Goal: Book appointment/travel/reservation

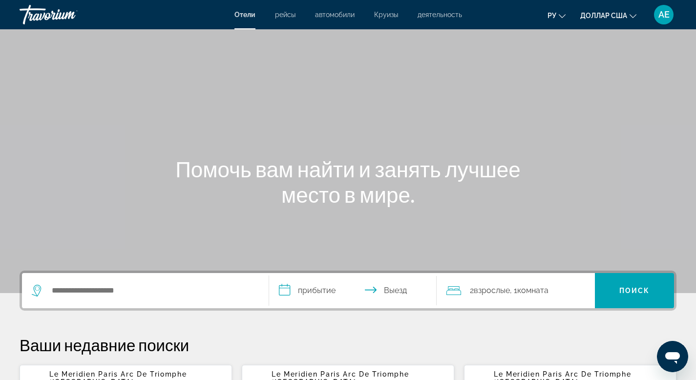
click at [280, 15] on font "рейсы" at bounding box center [285, 15] width 21 height 8
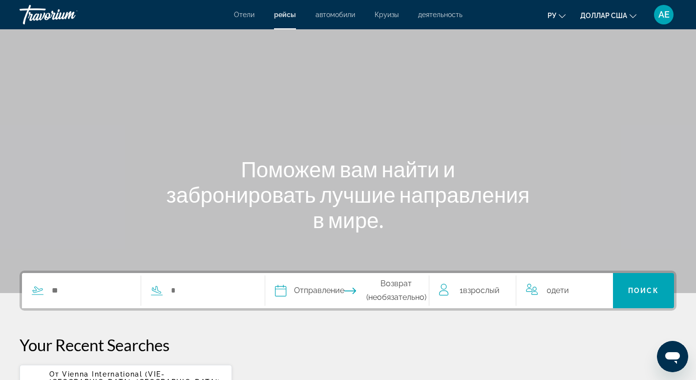
click at [323, 17] on font "автомобили" at bounding box center [336, 15] width 40 height 8
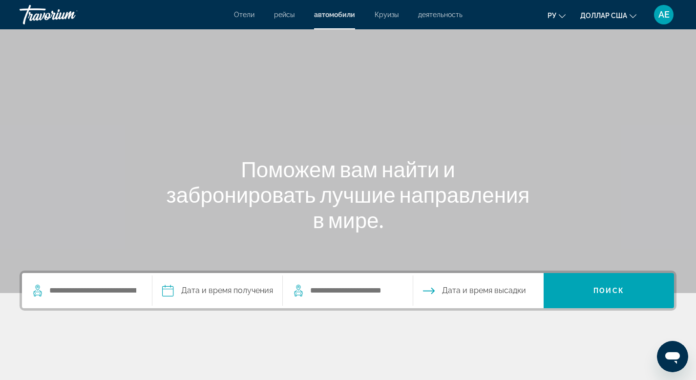
click at [376, 15] on font "Круизы" at bounding box center [387, 15] width 24 height 8
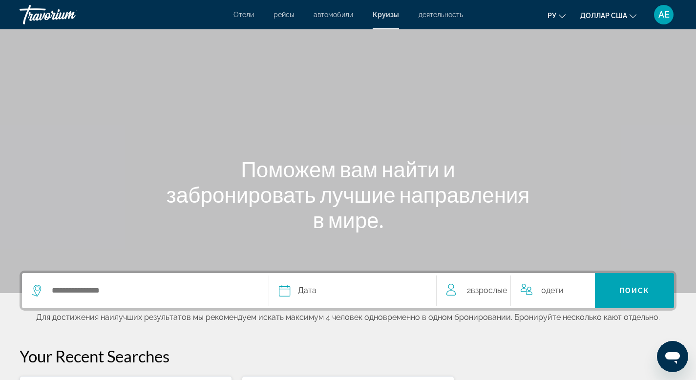
click at [433, 16] on font "деятельность" at bounding box center [441, 15] width 44 height 8
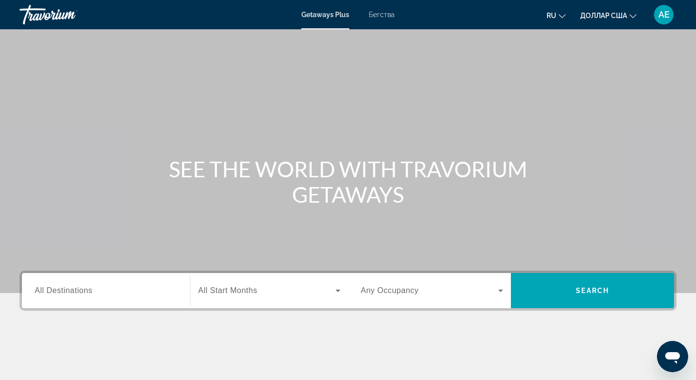
click at [60, 291] on span "All Destinations" at bounding box center [64, 290] width 58 height 8
click at [60, 291] on input "Destination All Destinations" at bounding box center [106, 291] width 143 height 12
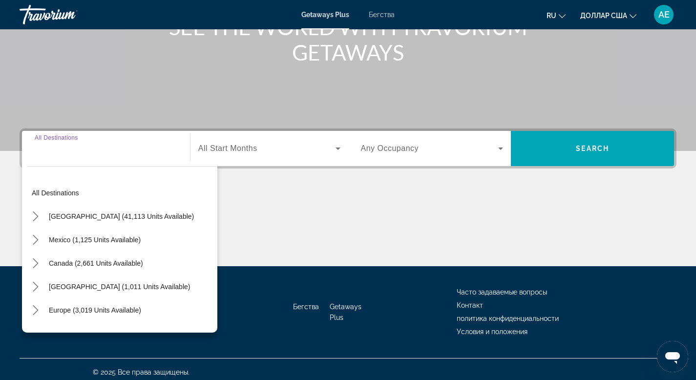
scroll to position [148, 0]
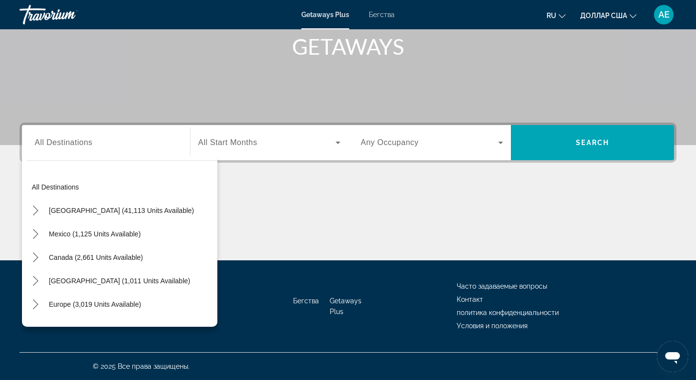
click at [392, 14] on font "Бегства" at bounding box center [382, 15] width 26 height 8
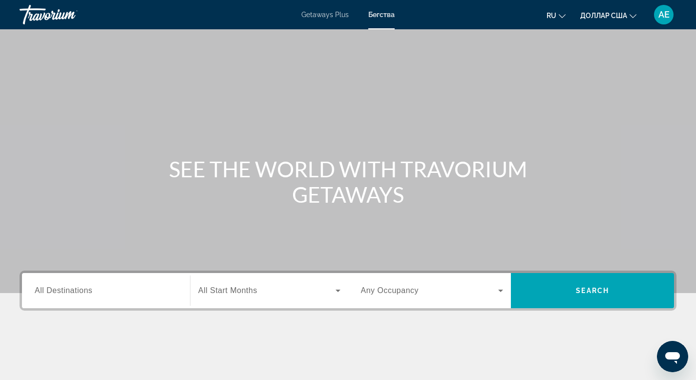
click at [326, 14] on font "Getaways Plus" at bounding box center [325, 15] width 47 height 8
click at [72, 292] on span "All Destinations" at bounding box center [64, 290] width 58 height 8
click at [72, 292] on input "Destination All Destinations" at bounding box center [106, 291] width 143 height 12
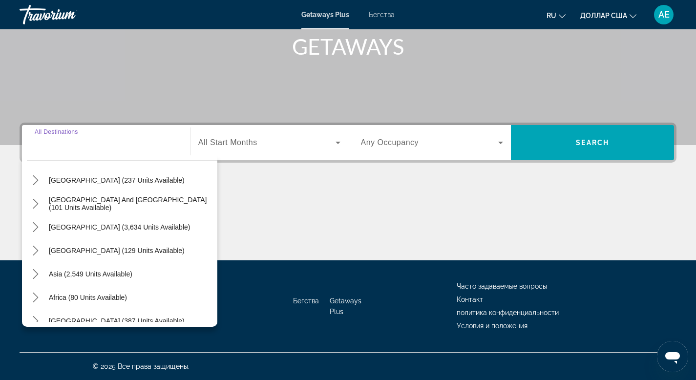
scroll to position [158, 0]
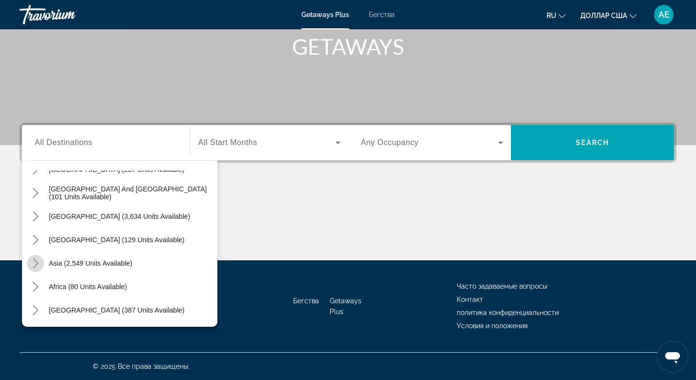
click at [31, 265] on icon "Toggle Asia (2,549 units available) submenu" at bounding box center [36, 264] width 10 height 10
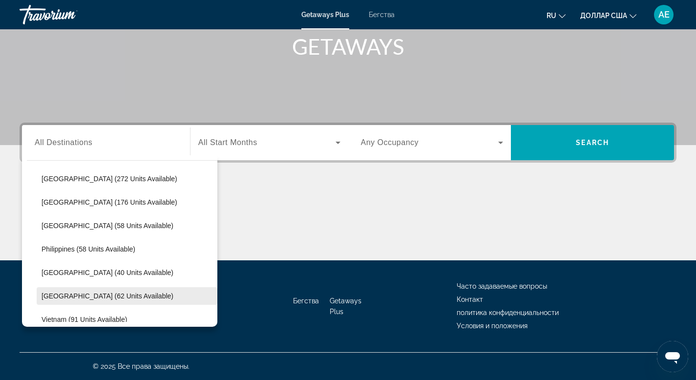
scroll to position [345, 0]
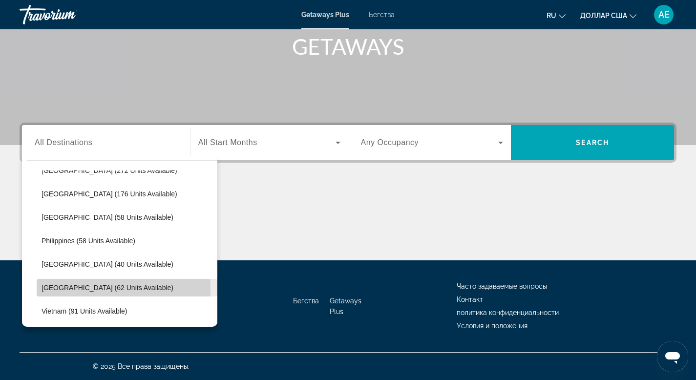
click at [65, 290] on span "[GEOGRAPHIC_DATA] (62 units available)" at bounding box center [108, 288] width 132 height 8
type input "**********"
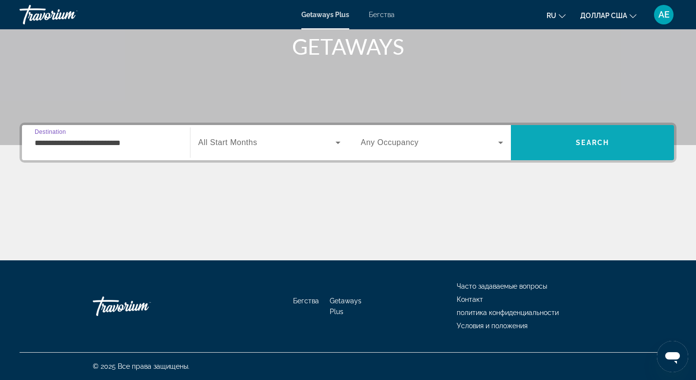
click at [581, 144] on span "Search" at bounding box center [592, 143] width 33 height 8
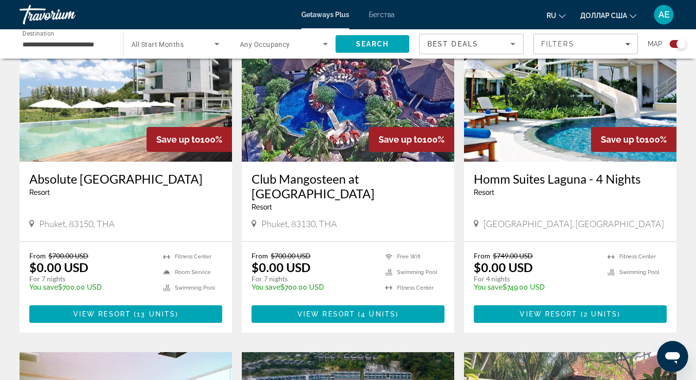
scroll to position [392, 0]
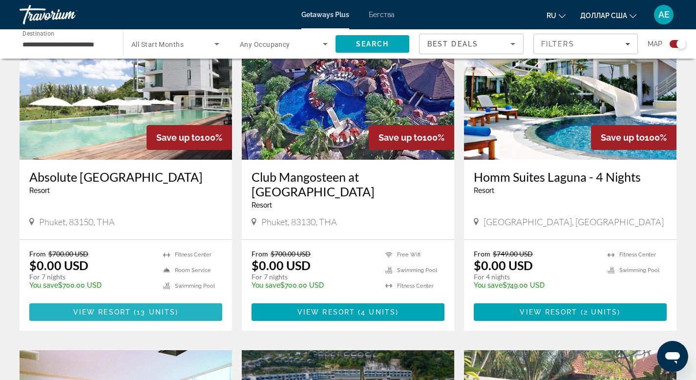
click at [161, 316] on span "Основное содержание" at bounding box center [125, 312] width 193 height 23
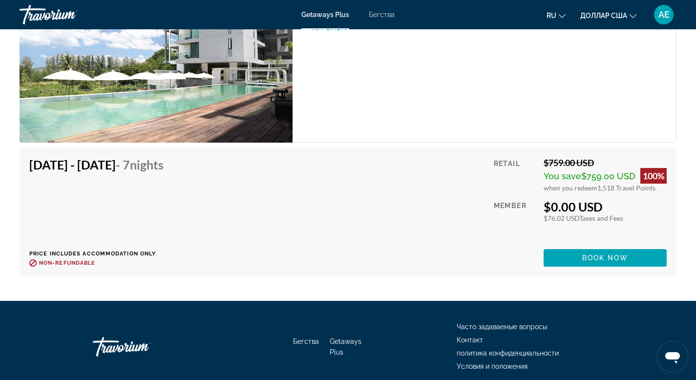
scroll to position [3049, 0]
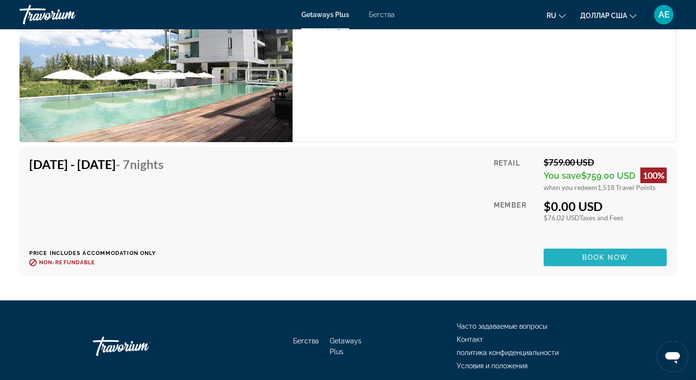
click at [634, 262] on span "Основное содержание" at bounding box center [605, 257] width 123 height 23
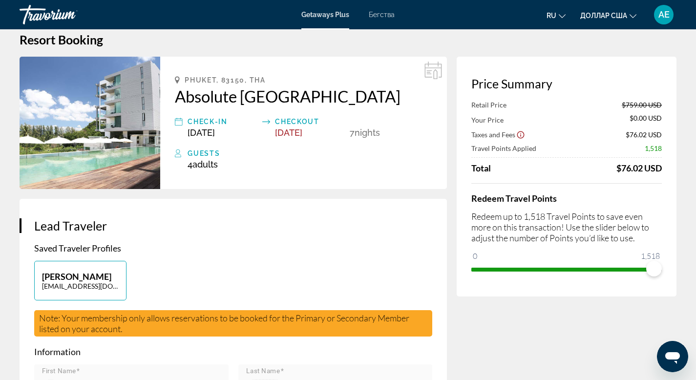
scroll to position [19, 0]
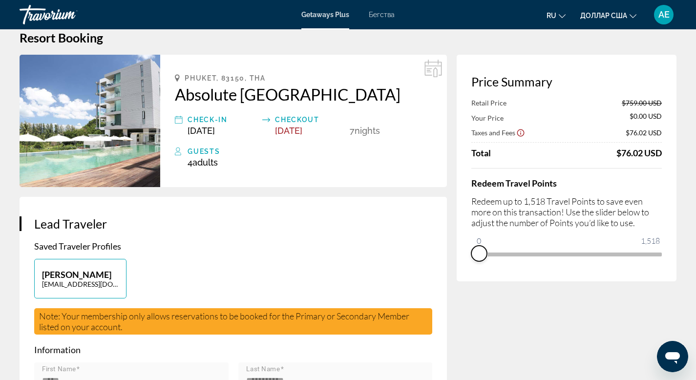
drag, startPoint x: 654, startPoint y: 266, endPoint x: 236, endPoint y: 256, distance: 418.5
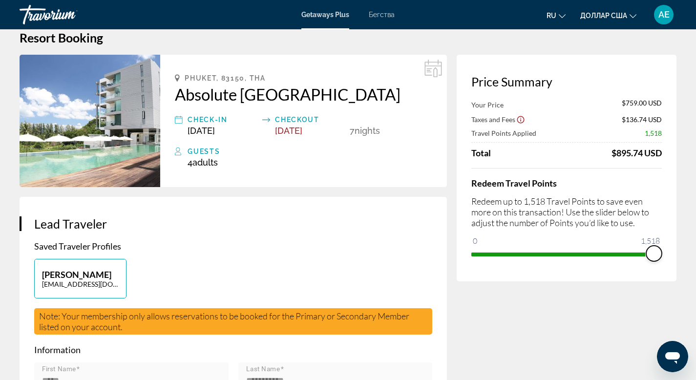
drag, startPoint x: 478, startPoint y: 240, endPoint x: 703, endPoint y: 269, distance: 227.1
click at [696, 269] on html "Перейти к основному содержанию Getaways Plus Бегства ru English Español Françai…" at bounding box center [348, 171] width 696 height 380
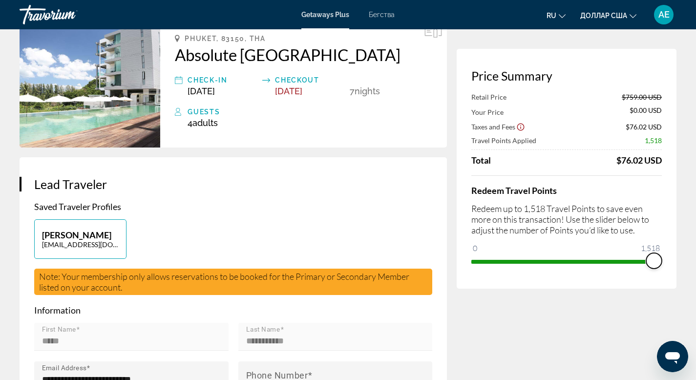
scroll to position [0, 0]
